Goal: Task Accomplishment & Management: Use online tool/utility

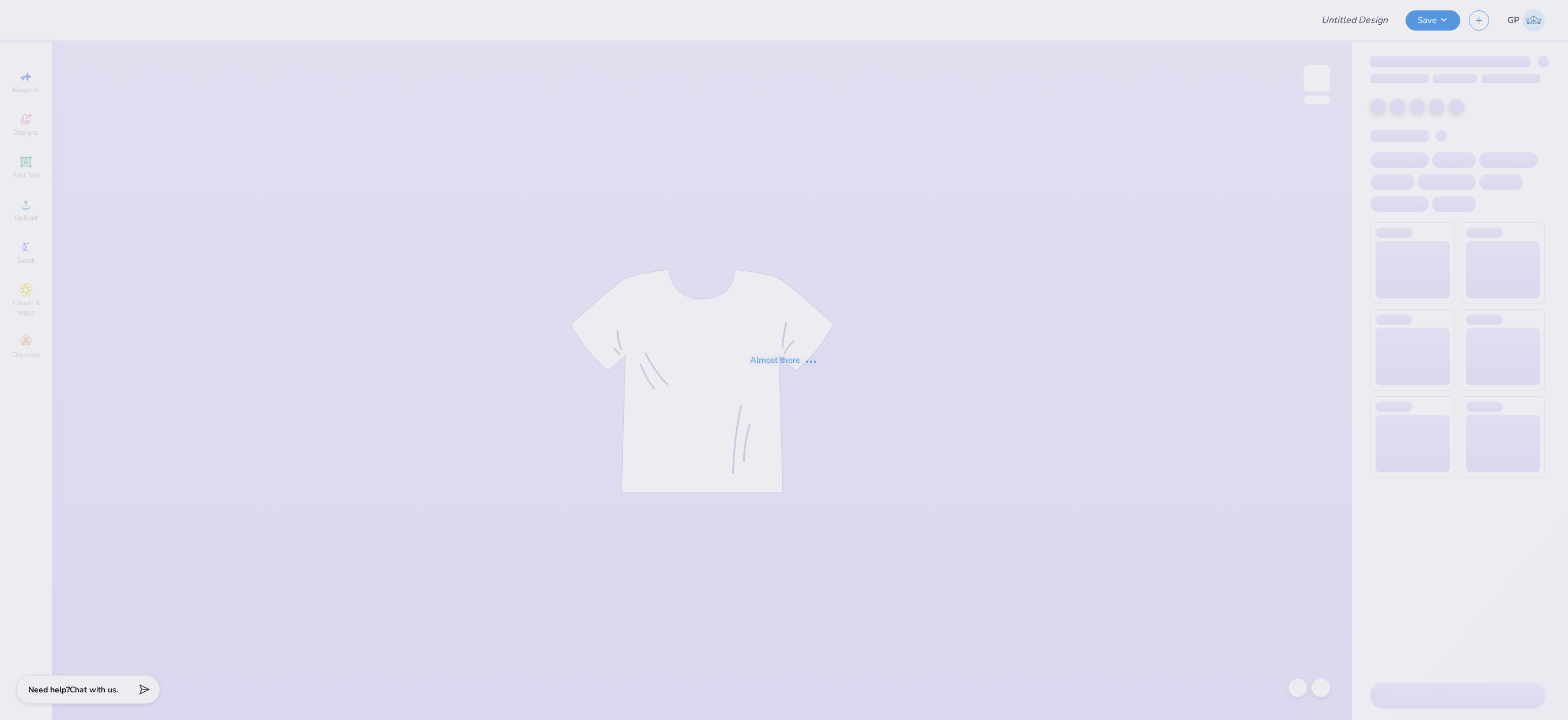
type input "GD Hoodie"
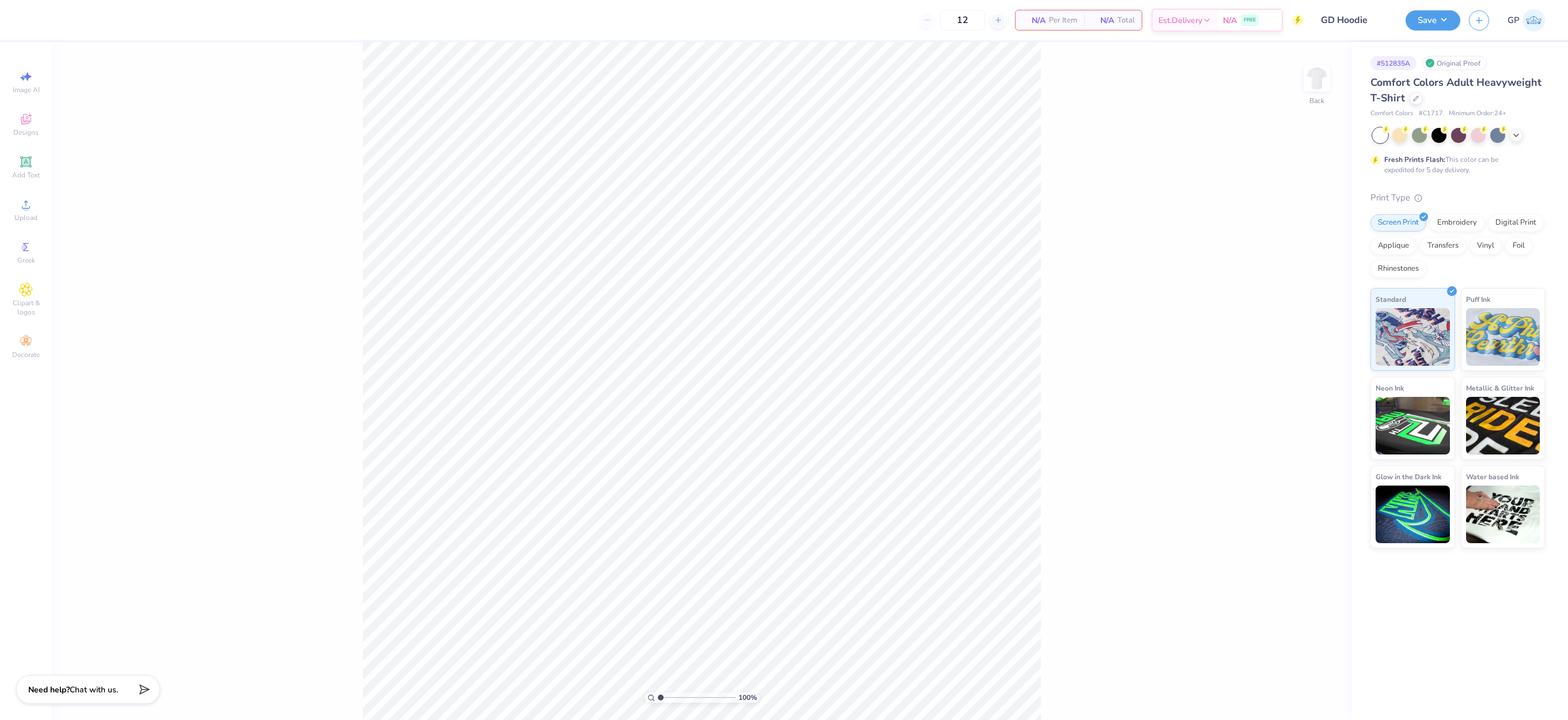
click at [1303, 80] on div "100 % Back" at bounding box center [702, 381] width 1301 height 678
click at [1310, 78] on img at bounding box center [1317, 78] width 46 height 46
click at [34, 211] on div "Upload" at bounding box center [26, 210] width 41 height 34
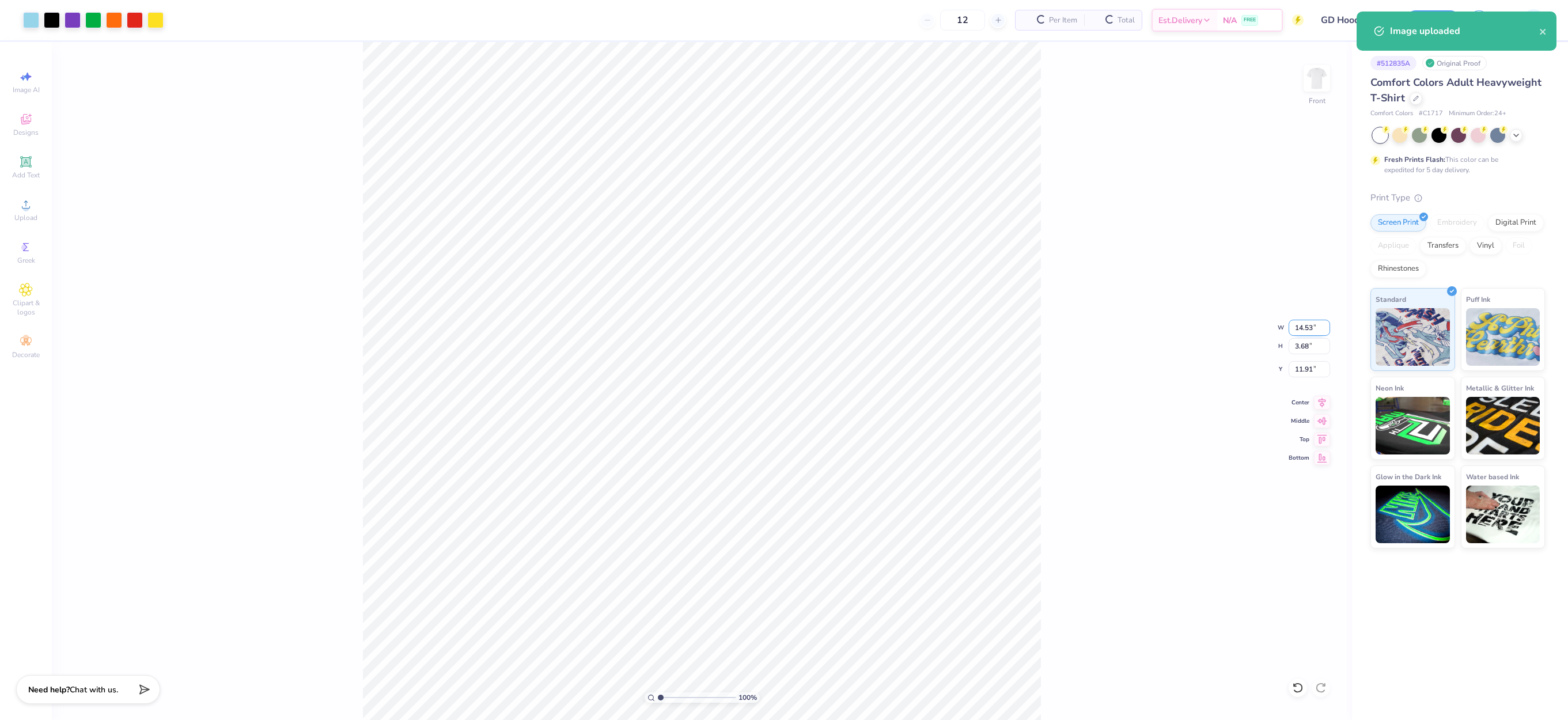
click at [1301, 333] on input "14.53" at bounding box center [1309, 327] width 42 height 16
type input "12.50"
type input "3.17"
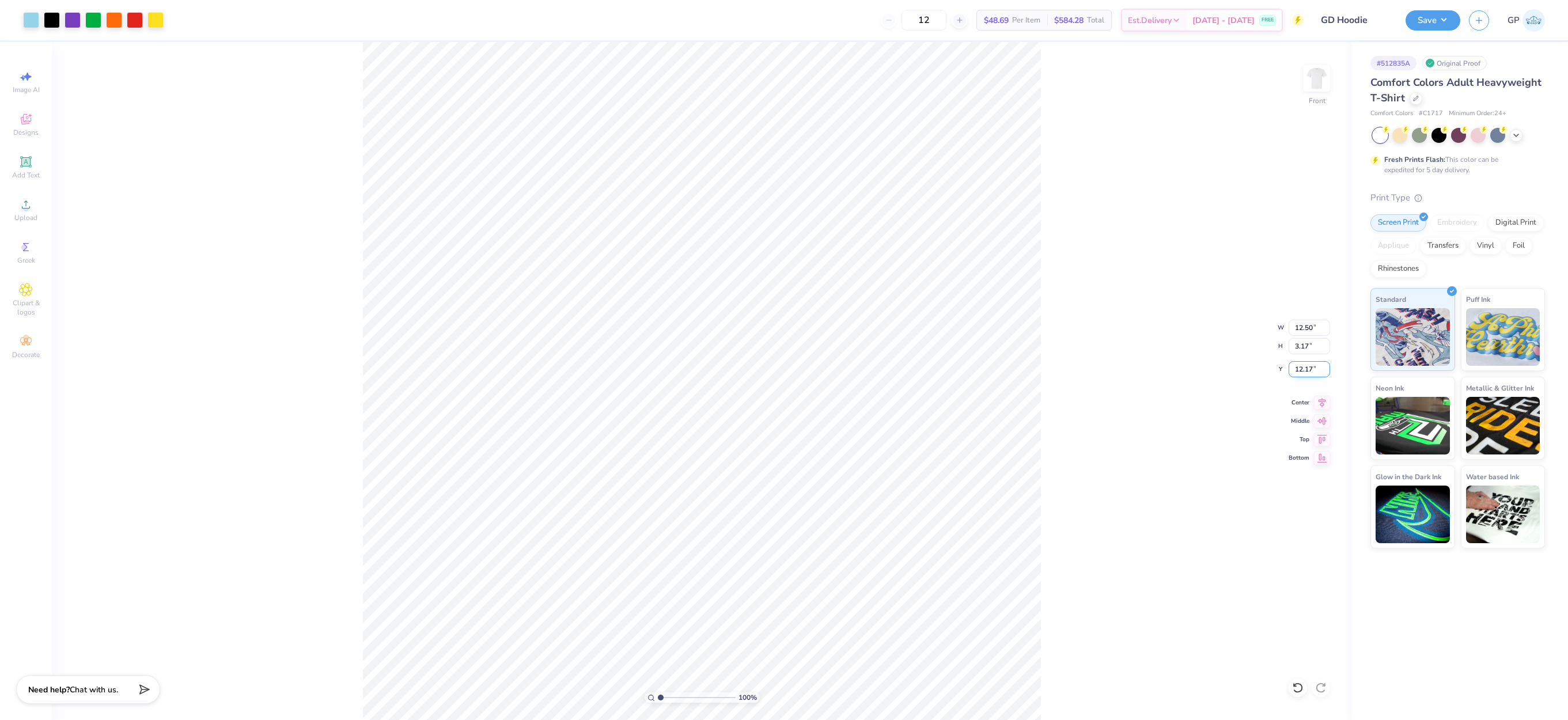
click at [1304, 362] on input "12.17" at bounding box center [1309, 369] width 42 height 16
type input "3.00"
click at [1066, 328] on div "100 % Front W 12.50 12.50 " H 3.17 3.17 " Y 3.00 3.00 " Center Middle Top Bottom" at bounding box center [702, 381] width 1301 height 678
click at [1421, 26] on button "Save" at bounding box center [1433, 18] width 55 height 20
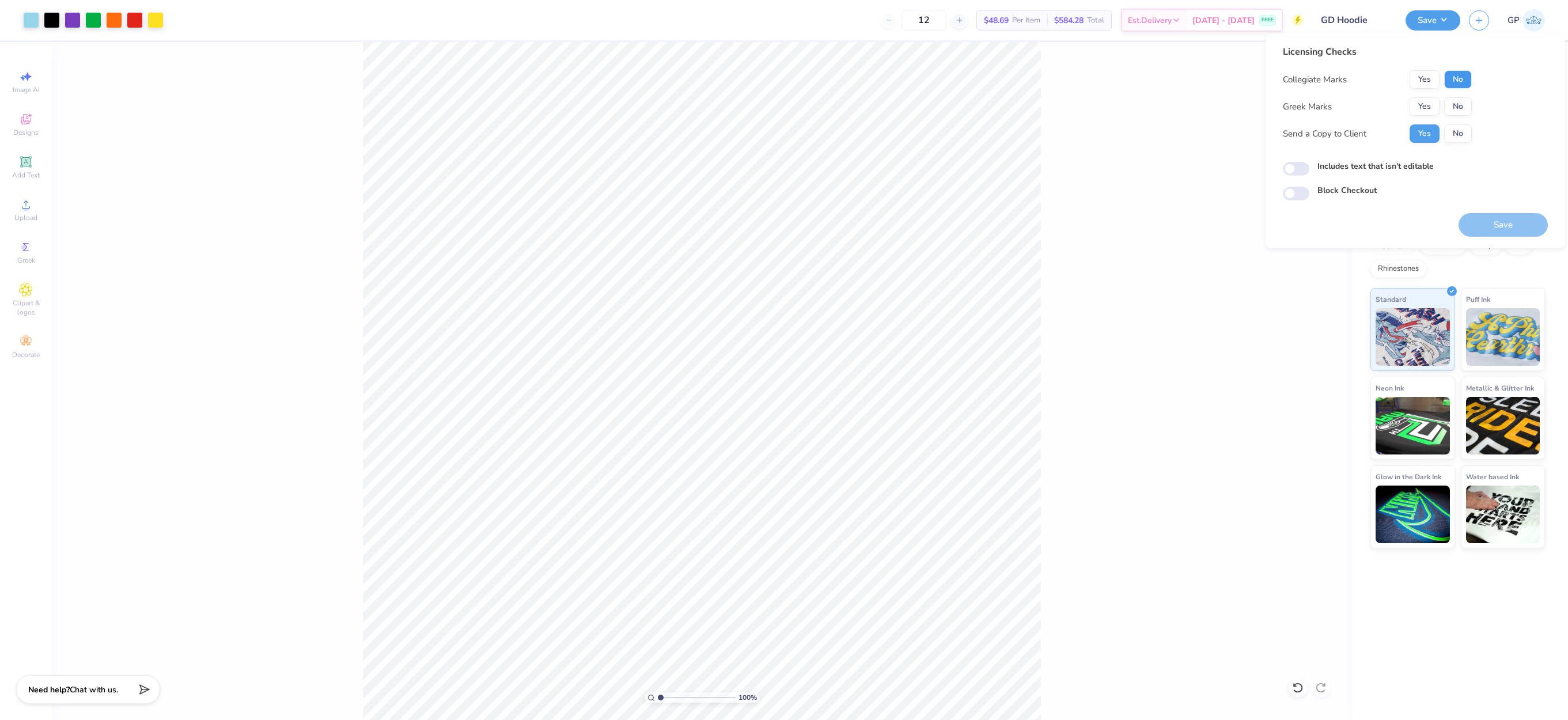
click at [1464, 86] on button "No" at bounding box center [1458, 79] width 28 height 18
click at [1458, 105] on button "No" at bounding box center [1458, 106] width 28 height 18
click at [1513, 221] on button "Save" at bounding box center [1503, 225] width 89 height 24
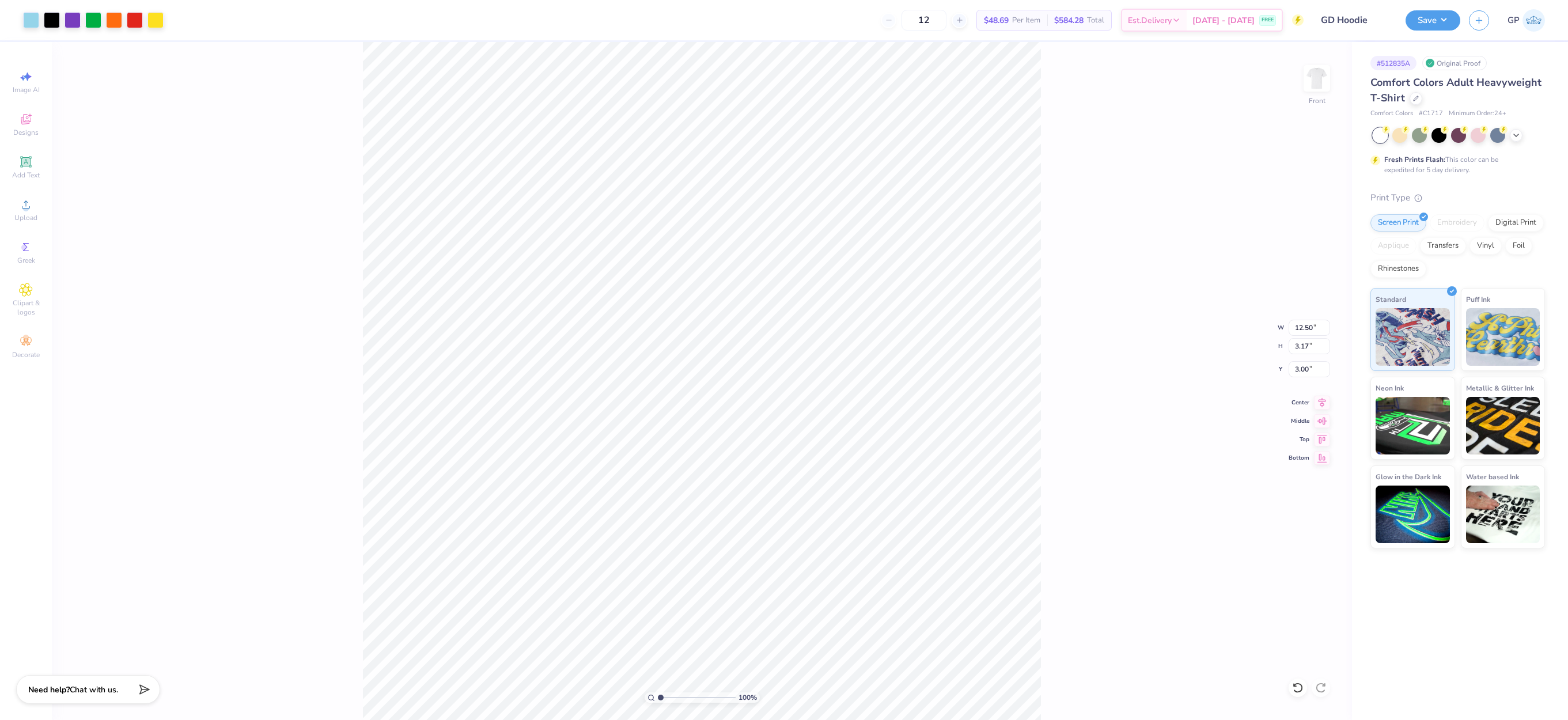
click at [253, 228] on div "100 % Front W 12.50 12.50 " H 3.17 3.17 " Y 3.00 3.00 " Center Middle Top Bottom" at bounding box center [702, 381] width 1301 height 678
